Goal: Task Accomplishment & Management: Manage account settings

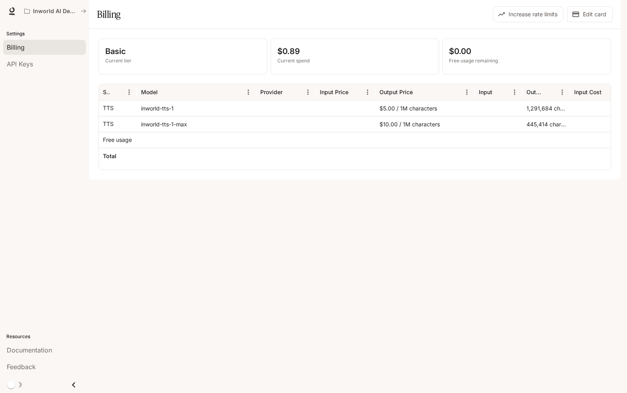
click at [106, 22] on h1 "Billing" at bounding box center [108, 14] width 23 height 16
click at [123, 22] on div "Billing" at bounding box center [225, 14] width 256 height 16
click at [108, 22] on h1 "Billing" at bounding box center [108, 14] width 23 height 16
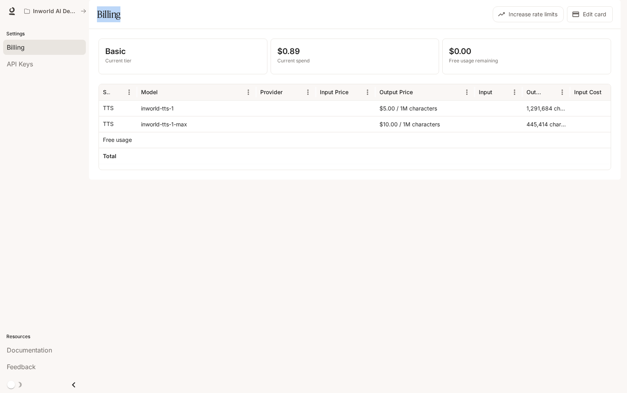
click at [108, 22] on h1 "Billing" at bounding box center [108, 14] width 23 height 16
click at [141, 22] on div "Billing" at bounding box center [225, 14] width 256 height 16
click at [108, 22] on h1 "Billing" at bounding box center [108, 14] width 23 height 16
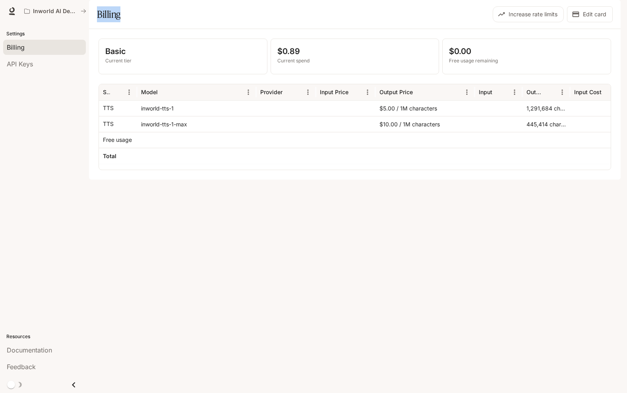
click at [108, 22] on h1 "Billing" at bounding box center [108, 14] width 23 height 16
click at [138, 22] on div "Billing" at bounding box center [225, 14] width 256 height 16
click at [104, 22] on h1 "Billing" at bounding box center [108, 14] width 23 height 16
drag, startPoint x: 104, startPoint y: 35, endPoint x: 144, endPoint y: 39, distance: 39.9
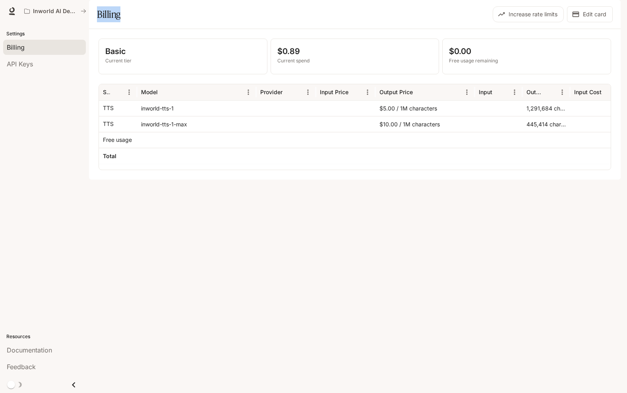
click at [107, 22] on h1 "Billing" at bounding box center [108, 14] width 23 height 16
click at [144, 22] on div "Billing" at bounding box center [225, 14] width 256 height 16
click at [116, 22] on h1 "Billing" at bounding box center [108, 14] width 23 height 16
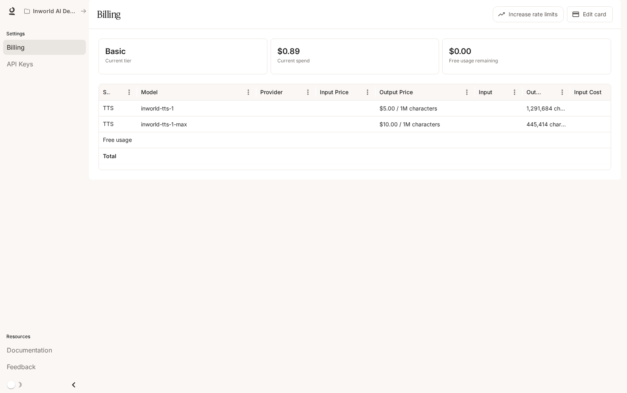
click at [138, 22] on div "Billing" at bounding box center [225, 14] width 256 height 16
